Goal: Information Seeking & Learning: Learn about a topic

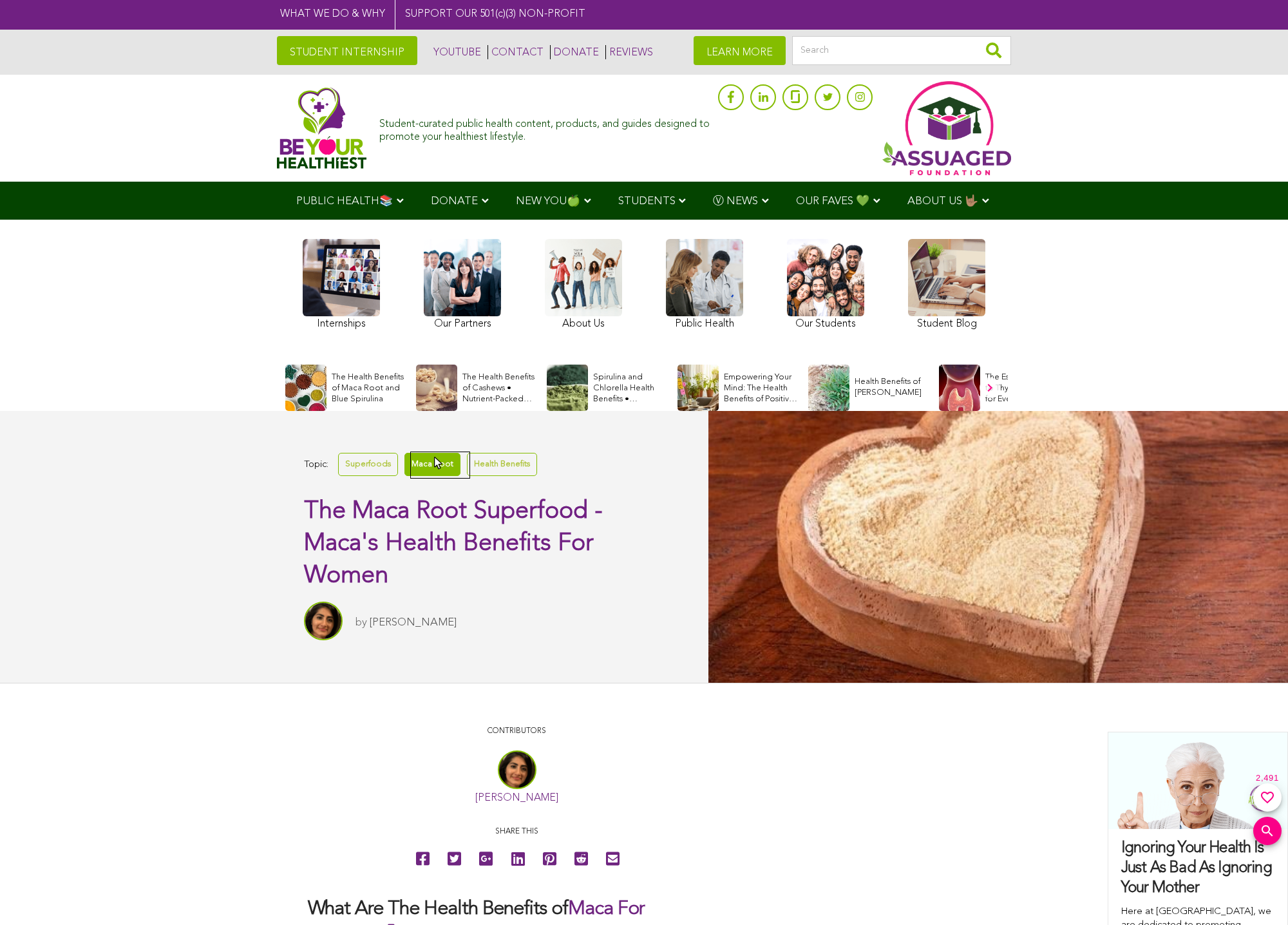
click at [435, 458] on link "Maca Root" at bounding box center [432, 464] width 56 height 22
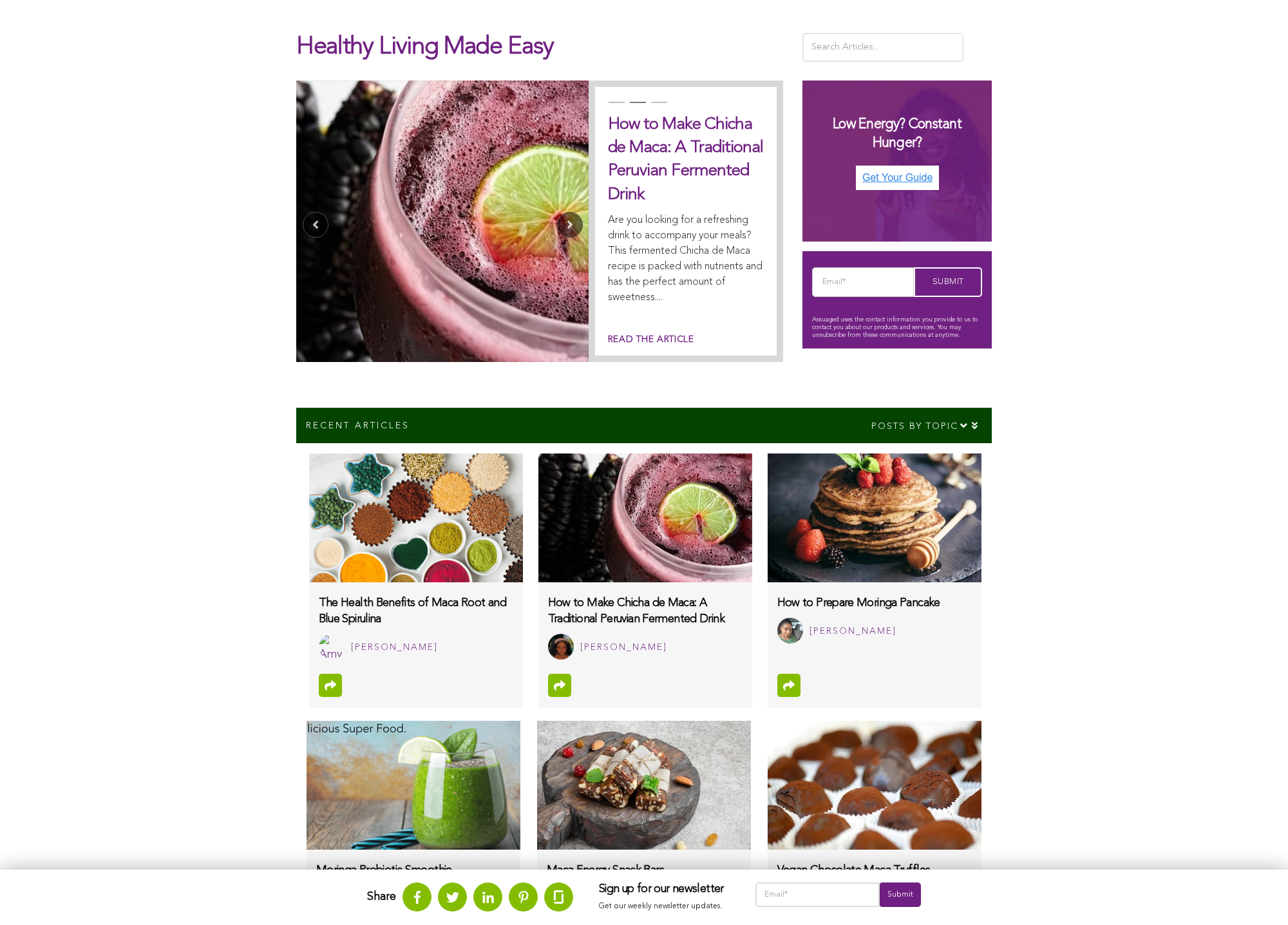
scroll to position [516, 0]
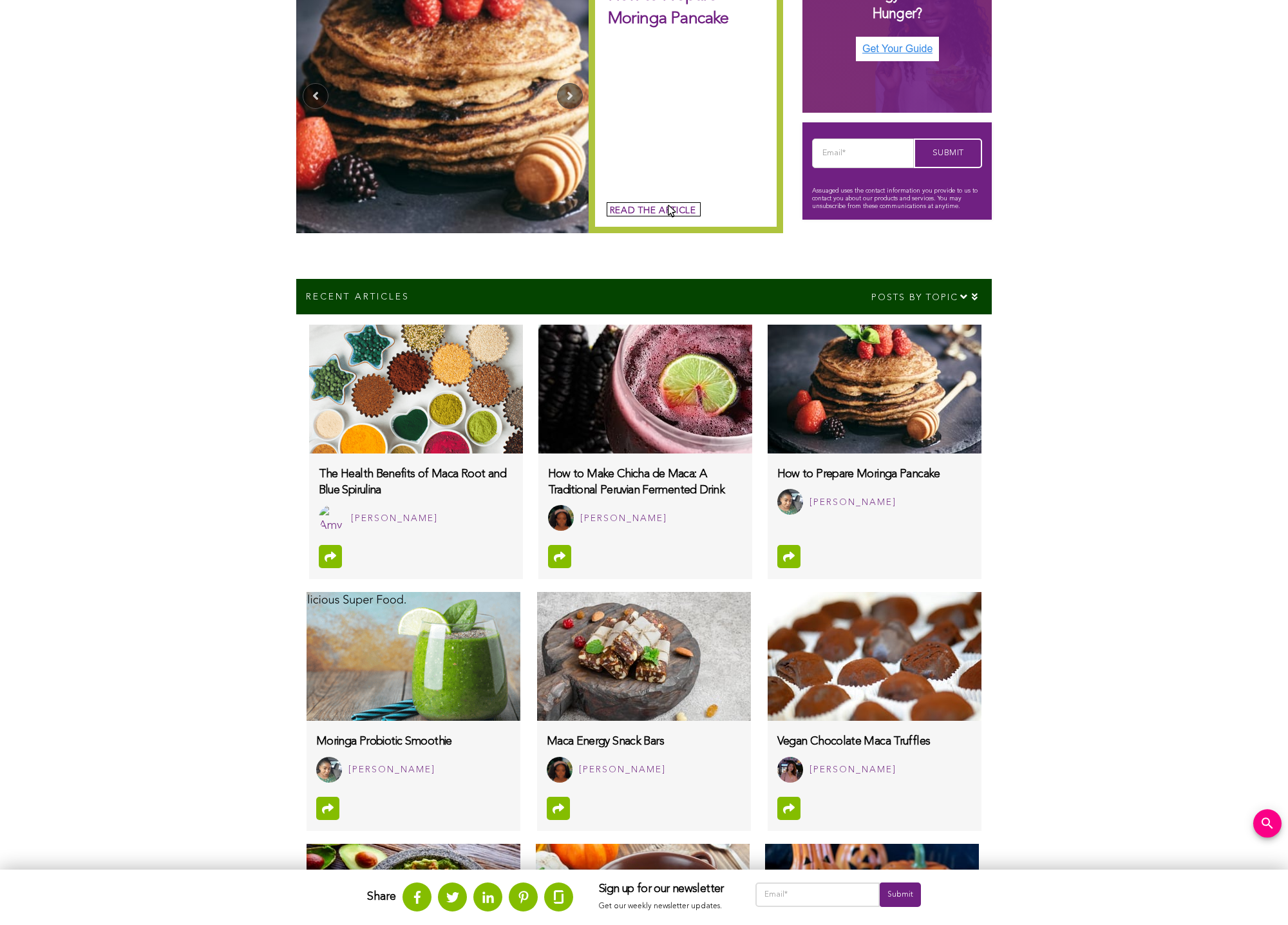
click at [668, 206] on link "Read the article" at bounding box center [652, 211] width 88 height 14
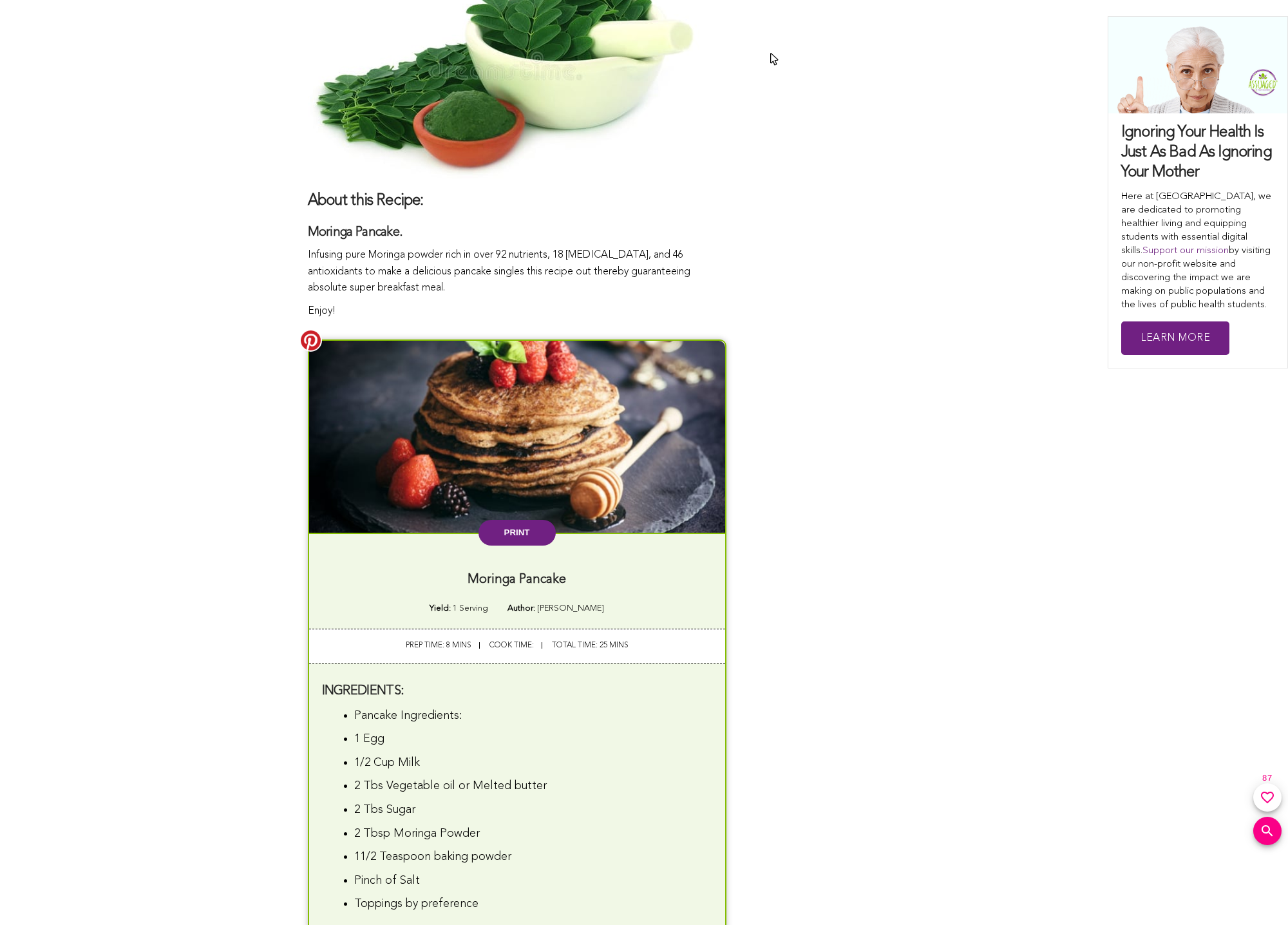
scroll to position [1610, 0]
